Goal: Task Accomplishment & Management: Manage account settings

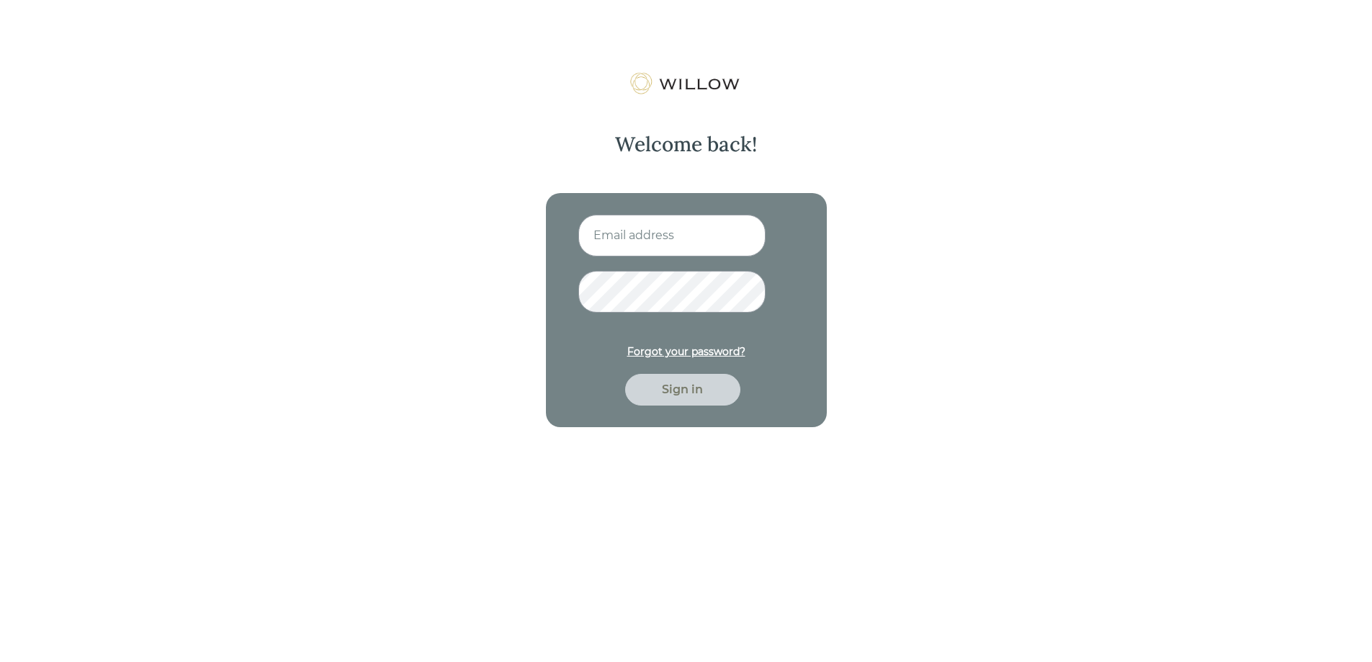
click at [693, 235] on input at bounding box center [671, 236] width 187 height 42
type input "[EMAIL_ADDRESS][DOMAIN_NAME]"
click at [625, 374] on button "Sign in" at bounding box center [682, 390] width 115 height 32
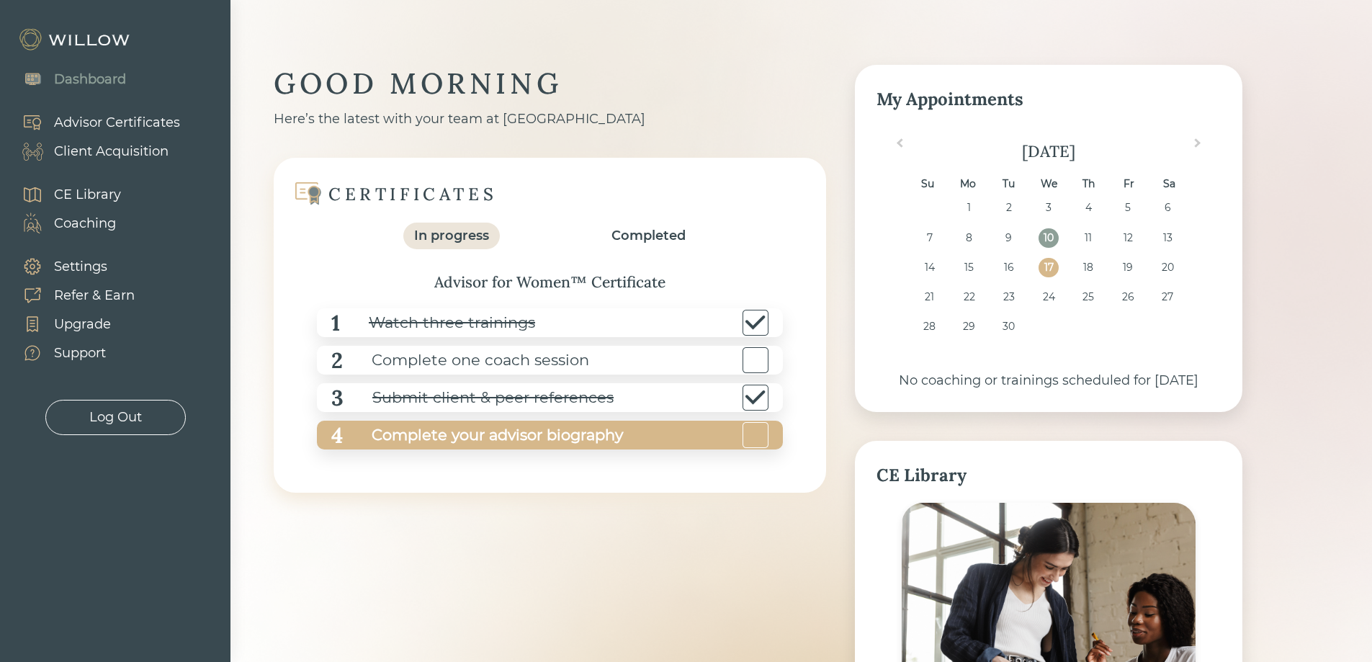
click at [482, 442] on div "Complete your advisor biography" at bounding box center [483, 435] width 280 height 32
